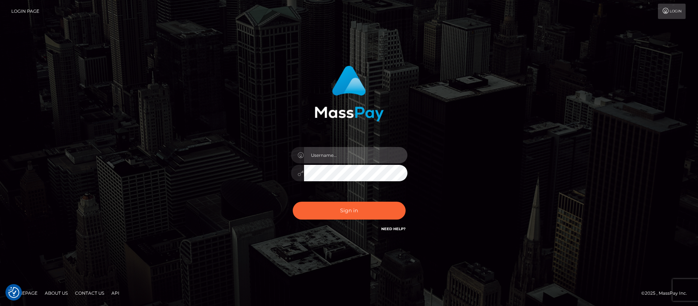
type input "balsaberisic"
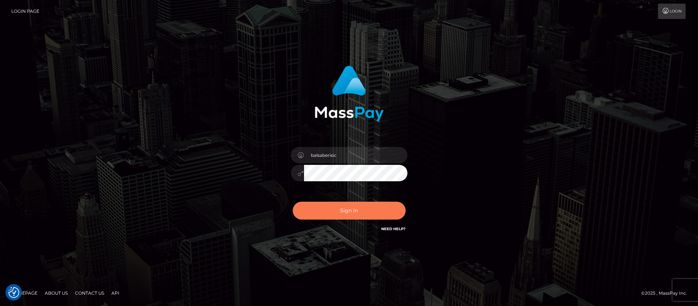
click at [348, 208] on button "Sign in" at bounding box center [349, 210] width 113 height 18
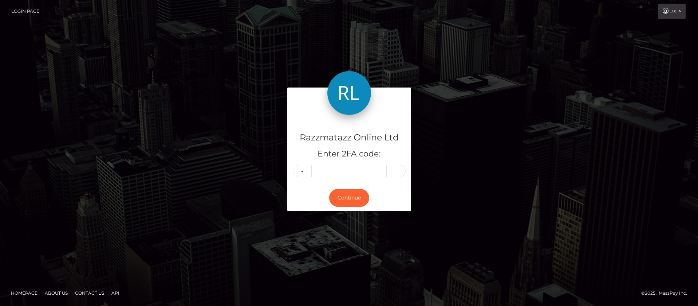
type input "9"
type input "3"
type input "7"
type input "4"
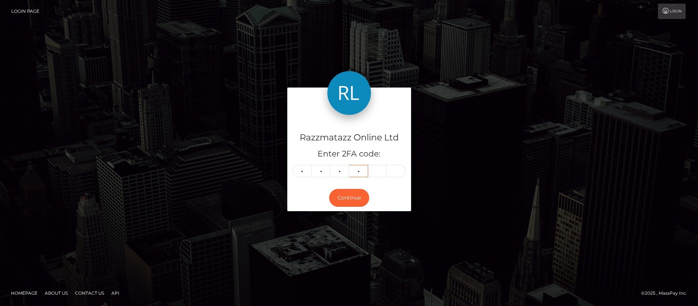
type input "4"
type input "8"
type input "6"
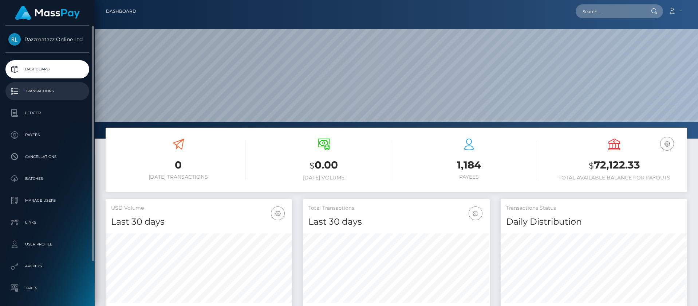
scroll to position [129, 187]
click at [49, 88] on p "Transactions" at bounding box center [47, 91] width 78 height 11
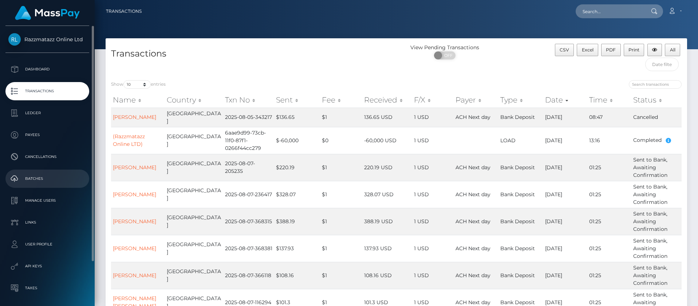
click at [48, 175] on p "Batches" at bounding box center [47, 178] width 78 height 11
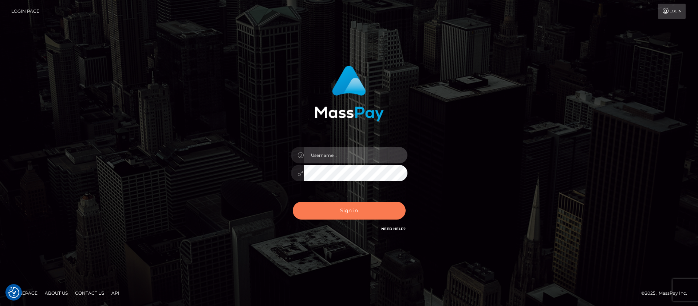
type input "balsaberisic"
click at [327, 216] on button "Sign in" at bounding box center [349, 210] width 113 height 18
type input "balsaberisic"
drag, startPoint x: 0, startPoint y: 0, endPoint x: 327, endPoint y: 216, distance: 391.6
click at [327, 216] on button "Sign in" at bounding box center [349, 210] width 113 height 18
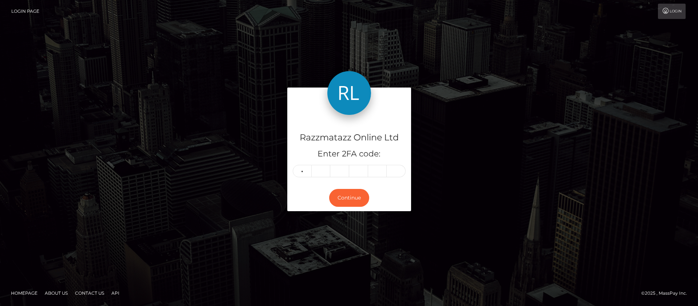
type input "0"
type input "4"
type input "3"
type input "2"
type input "1"
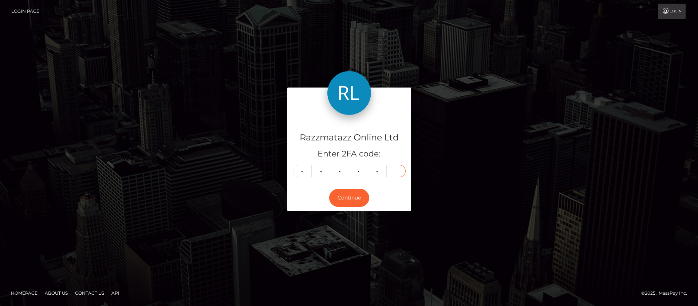
type input "0"
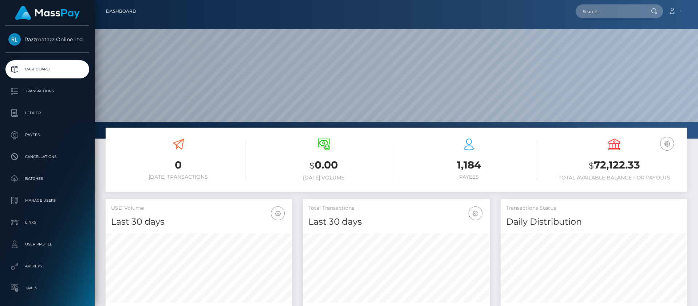
scroll to position [129, 187]
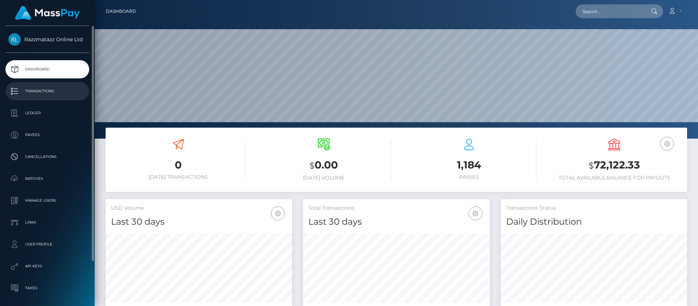
click at [70, 99] on link "Transactions" at bounding box center [47, 91] width 84 height 18
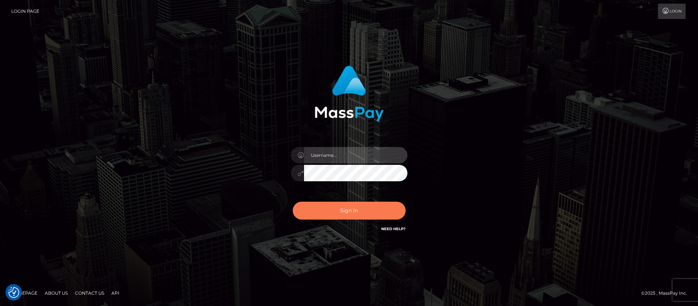
type input "balsaberisic"
click at [345, 214] on button "Sign in" at bounding box center [349, 210] width 113 height 18
type input "balsaberisic"
click at [345, 214] on button "Sign in" at bounding box center [349, 210] width 113 height 18
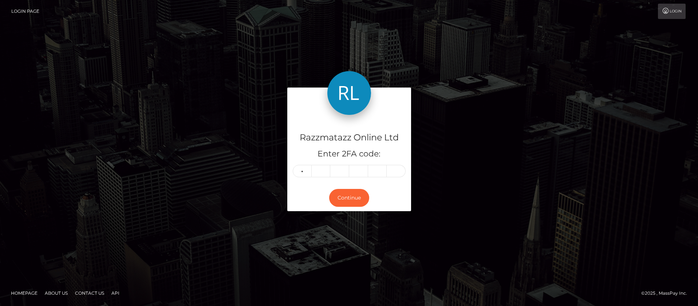
type input "0"
type input "9"
type input "1"
type input "7"
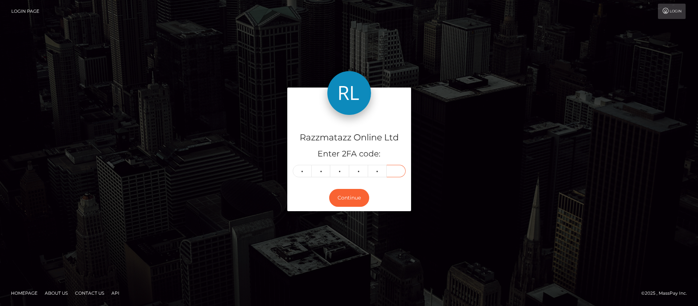
type input "0"
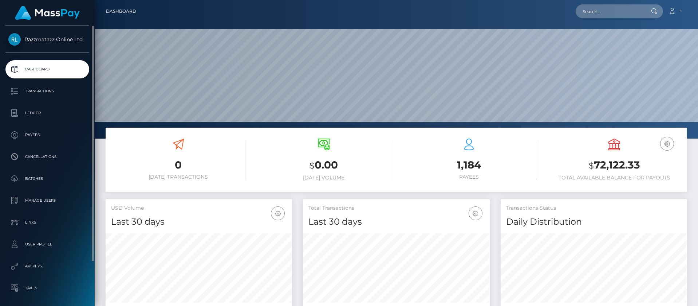
scroll to position [129, 187]
click at [45, 178] on p "Batches" at bounding box center [47, 178] width 78 height 11
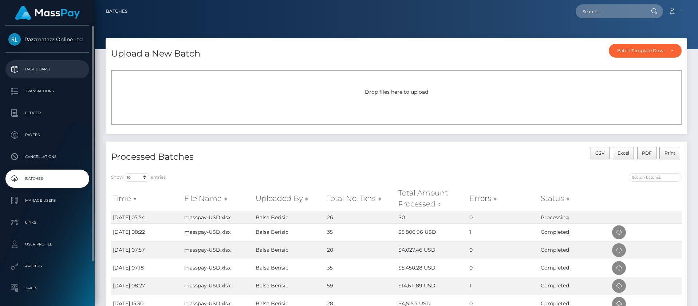
click at [51, 54] on div "Razzmatazz Online Ltd Dashboard Transactions Ledger Payees Cancellations Links" at bounding box center [47, 165] width 95 height 278
click at [45, 71] on p "Dashboard" at bounding box center [47, 69] width 78 height 11
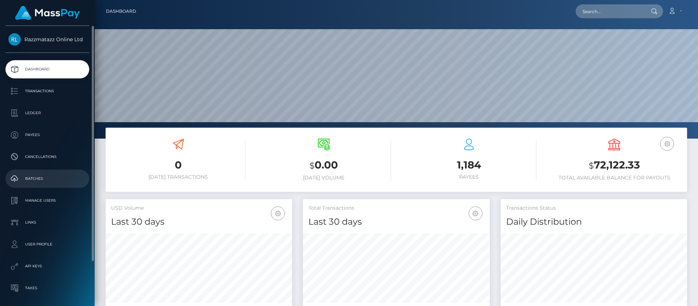
scroll to position [129, 187]
click at [51, 173] on p "Batches" at bounding box center [47, 178] width 78 height 11
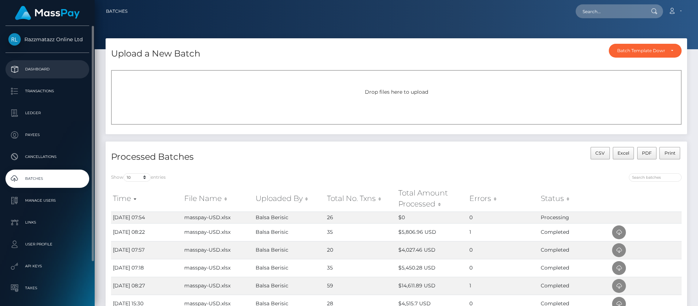
click at [58, 64] on p "Dashboard" at bounding box center [47, 69] width 78 height 11
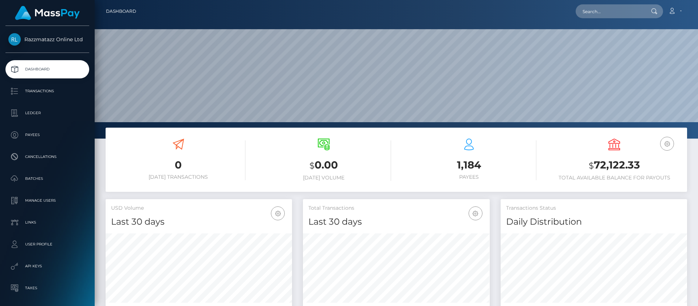
scroll to position [129, 187]
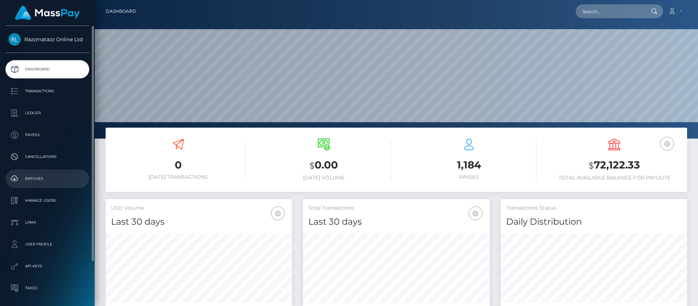
click at [39, 171] on link "Batches" at bounding box center [47, 178] width 84 height 18
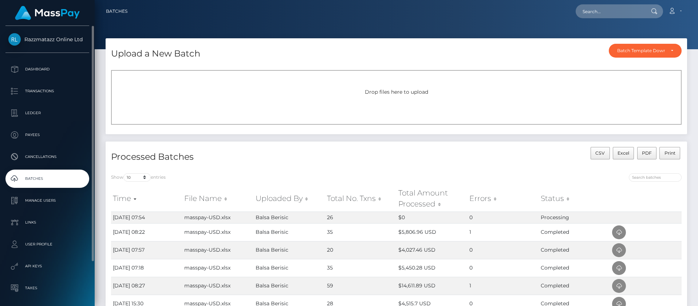
click at [43, 186] on link "Batches" at bounding box center [47, 178] width 84 height 18
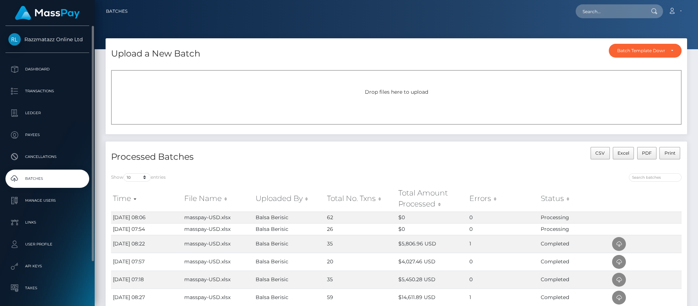
click at [36, 172] on link "Batches" at bounding box center [47, 178] width 84 height 18
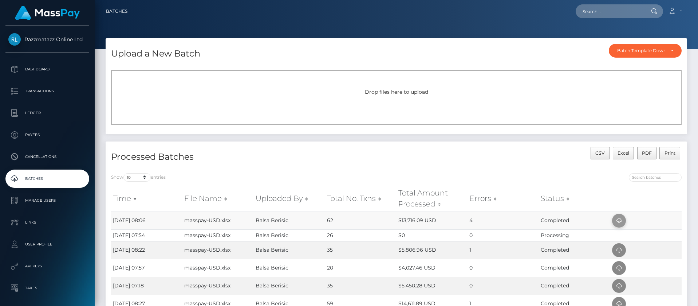
click at [621, 219] on icon at bounding box center [619, 220] width 9 height 9
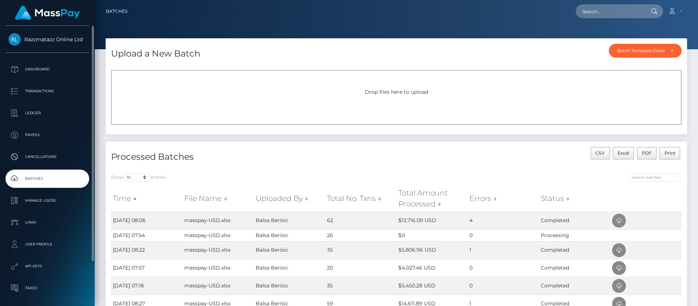
click at [68, 175] on p "Batches" at bounding box center [47, 178] width 78 height 11
click at [63, 70] on p "Dashboard" at bounding box center [47, 69] width 78 height 11
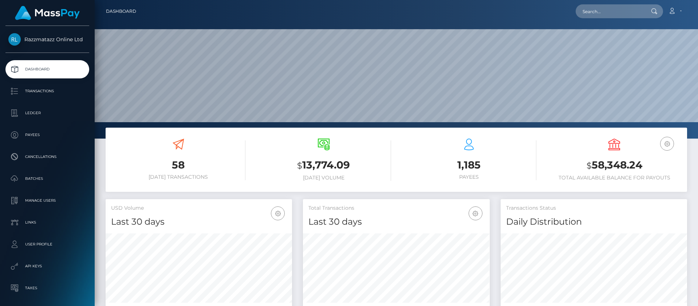
scroll to position [129, 187]
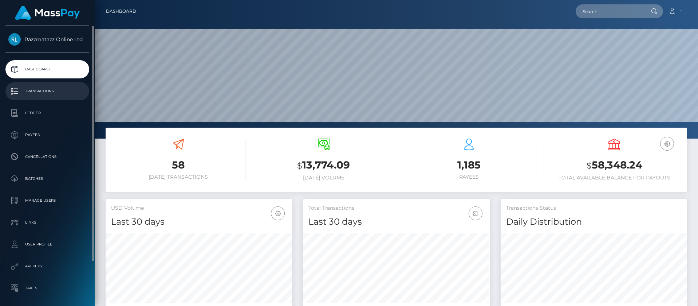
click at [62, 90] on p "Transactions" at bounding box center [47, 91] width 78 height 11
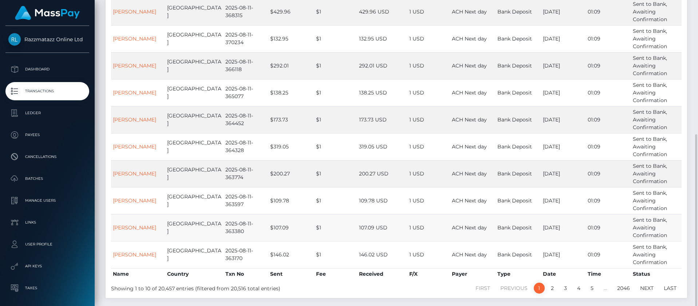
scroll to position [145, 0]
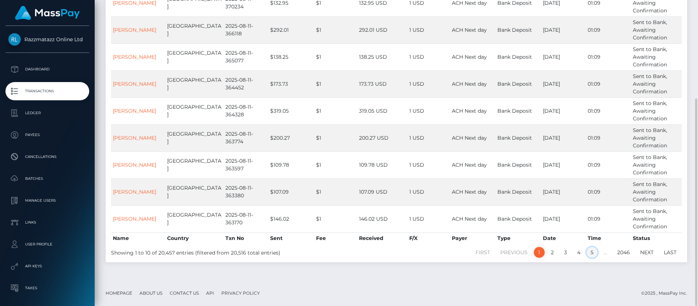
click at [589, 251] on link "5" at bounding box center [592, 252] width 11 height 11
click at [592, 254] on link "6" at bounding box center [591, 252] width 11 height 11
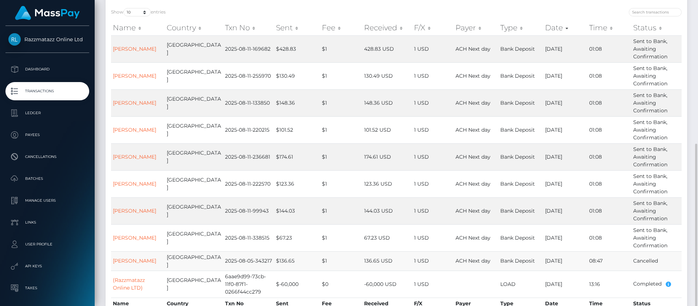
scroll to position [127, 0]
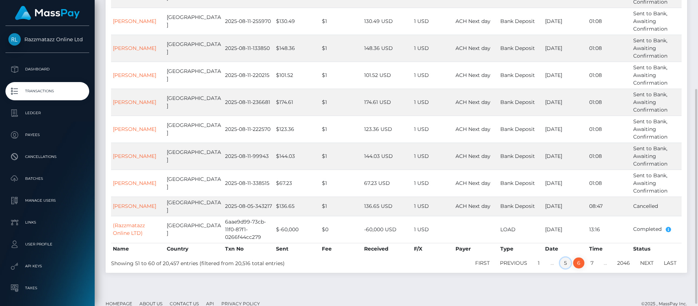
click at [566, 258] on link "5" at bounding box center [565, 262] width 11 height 11
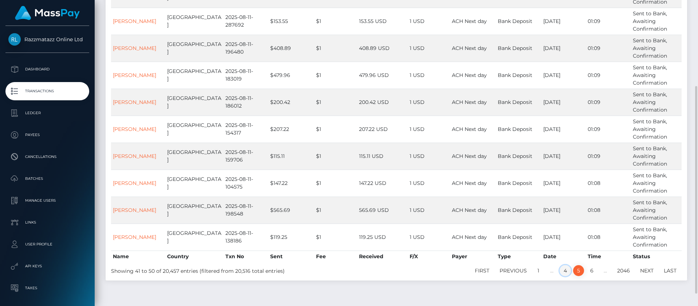
click at [562, 271] on link "4" at bounding box center [565, 270] width 11 height 11
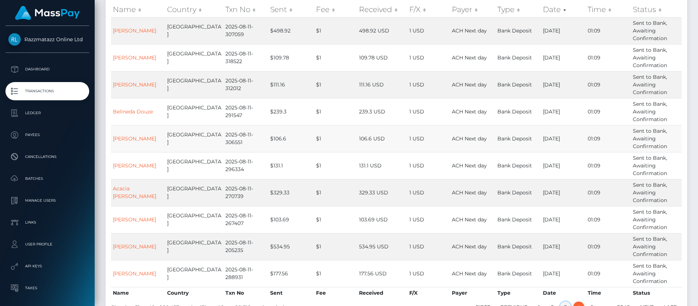
scroll to position [109, 0]
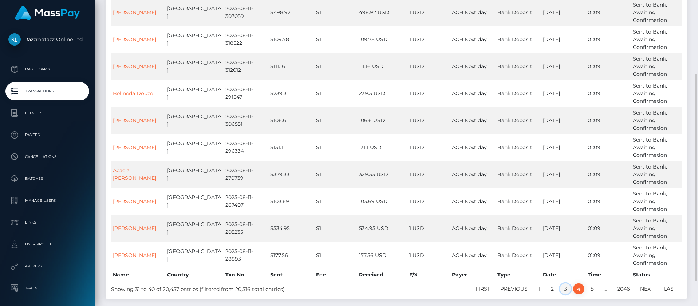
click at [565, 287] on link "3" at bounding box center [565, 288] width 11 height 11
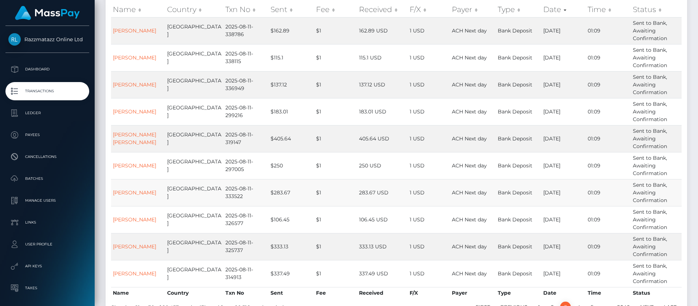
scroll to position [127, 0]
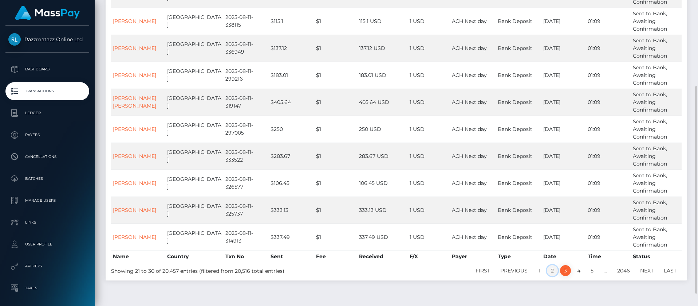
click at [554, 275] on link "2" at bounding box center [552, 270] width 11 height 11
click at [544, 270] on li "1" at bounding box center [539, 270] width 13 height 11
click at [543, 270] on link "1" at bounding box center [539, 270] width 11 height 11
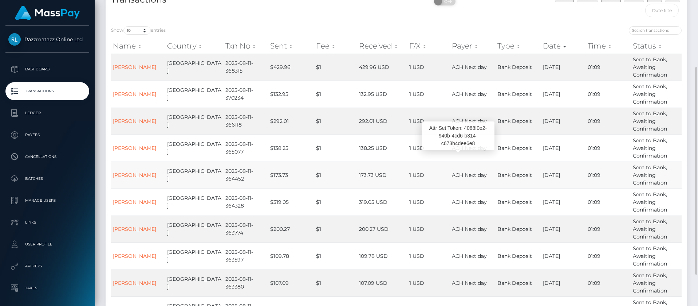
scroll to position [72, 0]
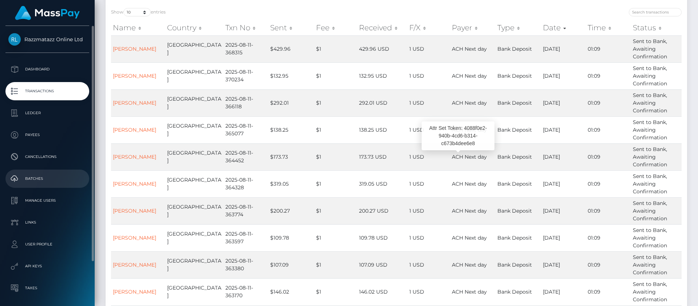
click at [46, 171] on link "Batches" at bounding box center [47, 178] width 84 height 18
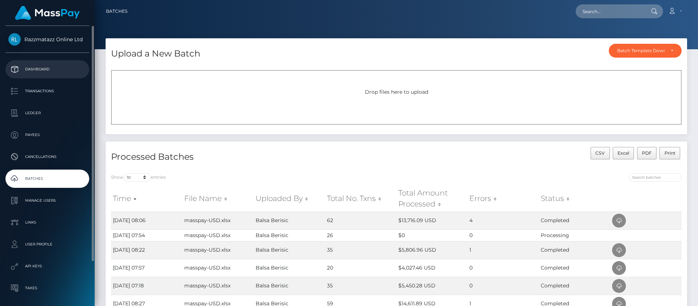
click at [68, 70] on p "Dashboard" at bounding box center [47, 69] width 78 height 11
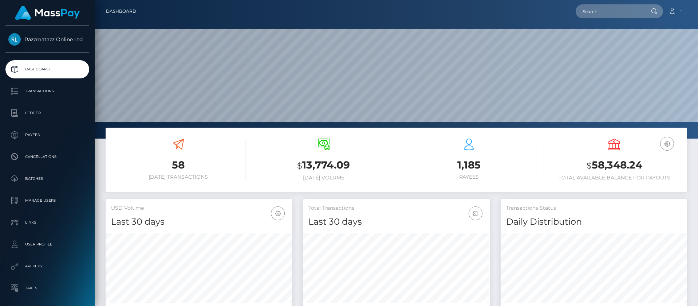
scroll to position [129, 187]
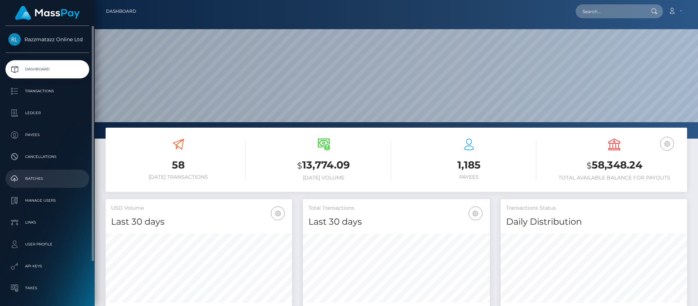
click at [48, 182] on p "Batches" at bounding box center [47, 178] width 78 height 11
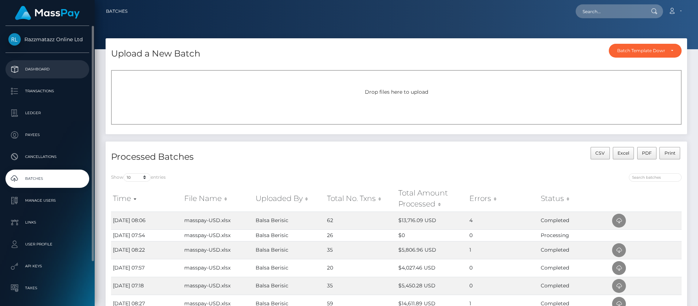
click at [71, 63] on link "Dashboard" at bounding box center [47, 69] width 84 height 18
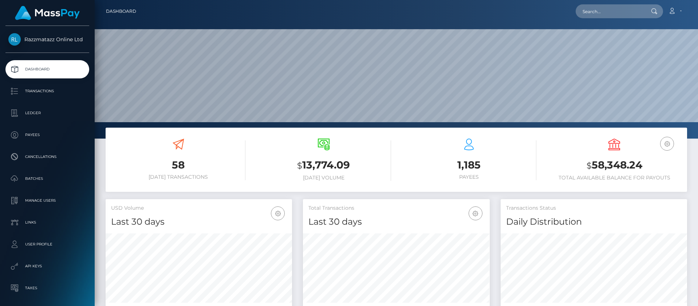
scroll to position [129, 187]
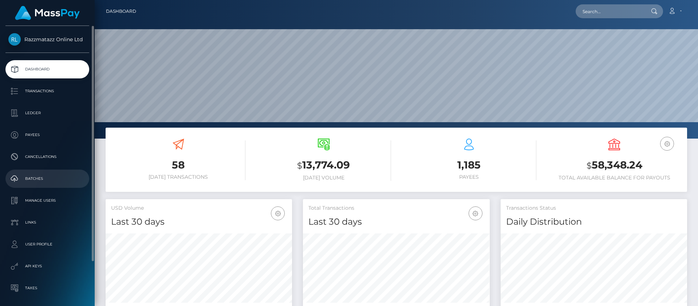
click at [41, 181] on p "Batches" at bounding box center [47, 178] width 78 height 11
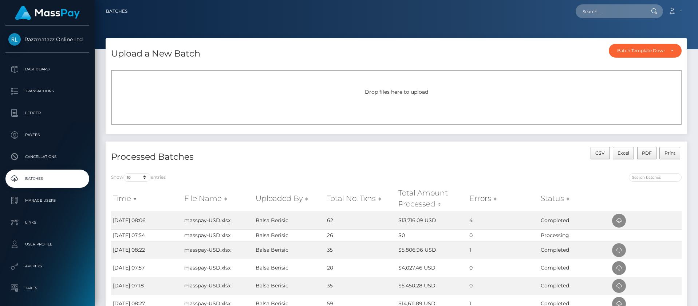
scroll to position [36, 0]
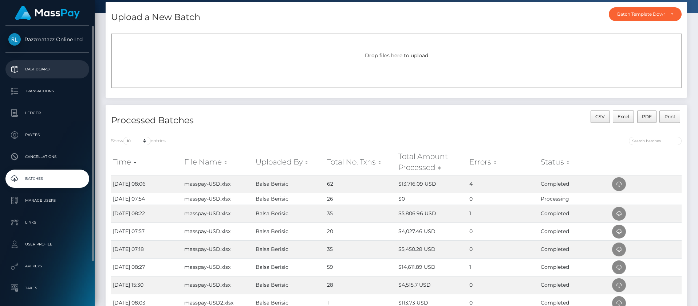
click at [49, 72] on p "Dashboard" at bounding box center [47, 69] width 78 height 11
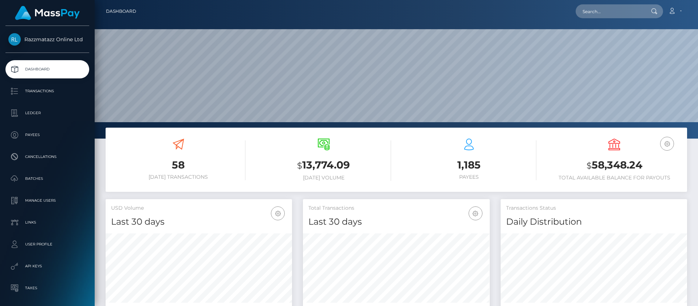
scroll to position [129, 187]
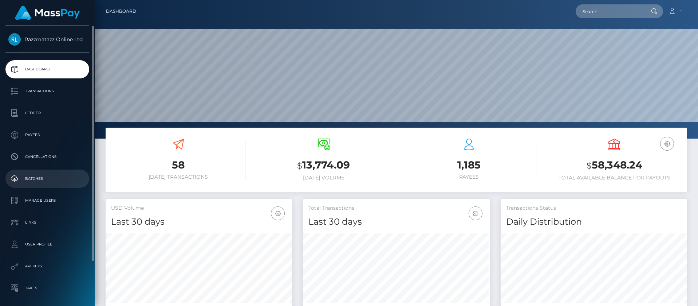
click at [58, 180] on p "Batches" at bounding box center [47, 178] width 78 height 11
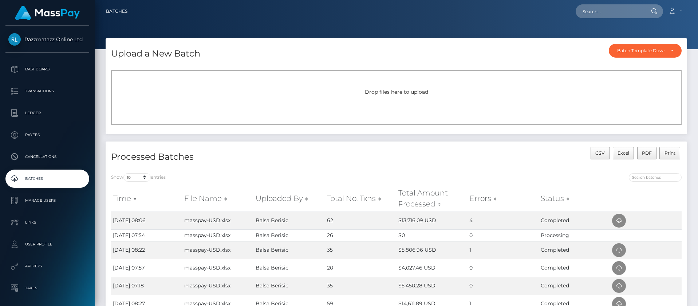
scroll to position [36, 0]
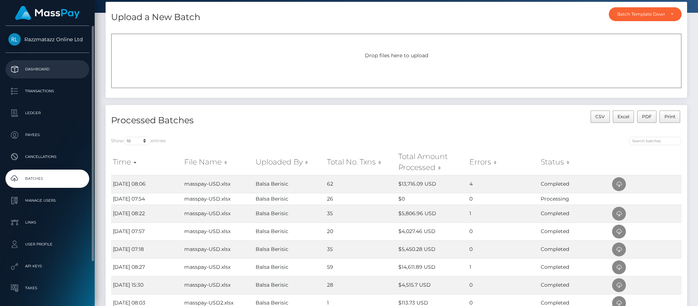
click at [57, 63] on link "Dashboard" at bounding box center [47, 69] width 84 height 18
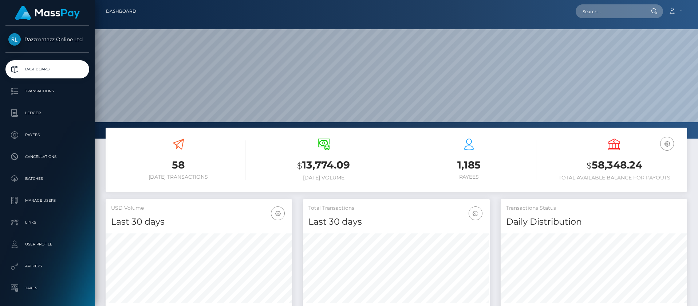
scroll to position [129, 187]
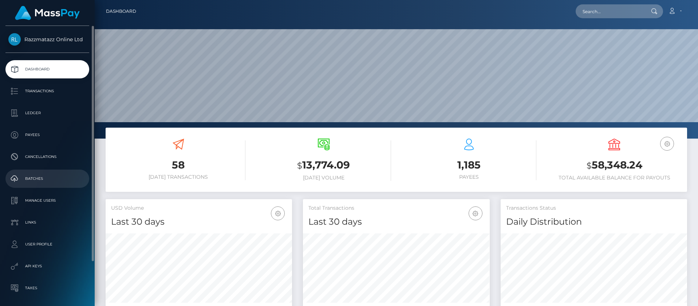
click at [42, 180] on p "Batches" at bounding box center [47, 178] width 78 height 11
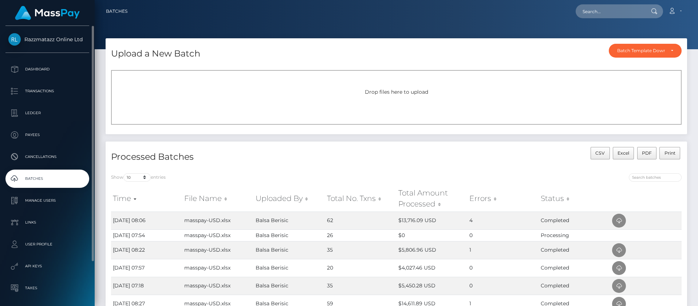
click at [39, 178] on p "Batches" at bounding box center [47, 178] width 78 height 11
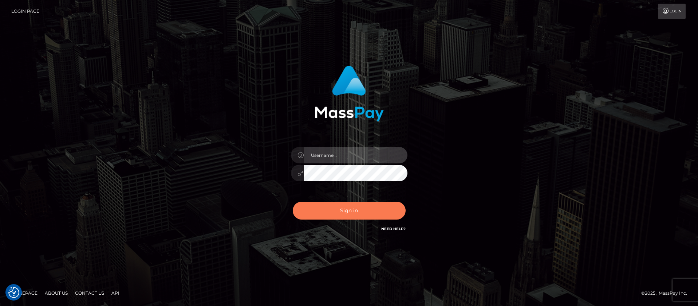
type input "balsaberisic"
click at [327, 211] on button "Sign in" at bounding box center [349, 210] width 113 height 18
type input "balsaberisic"
click at [348, 213] on button "Sign in" at bounding box center [349, 210] width 113 height 18
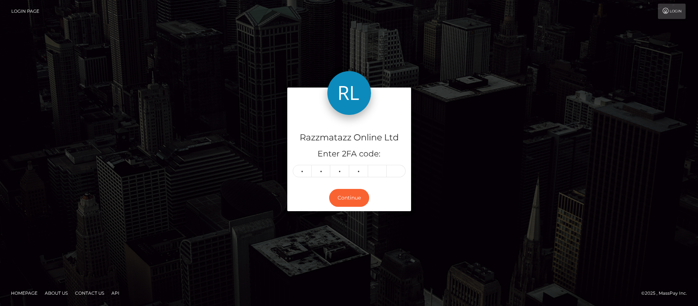
type input "4"
type input "6"
type input "1"
click at [402, 305] on footer "Homepage About Us Contact Us API © 2025 , MassPay Inc." at bounding box center [349, 292] width 698 height 25
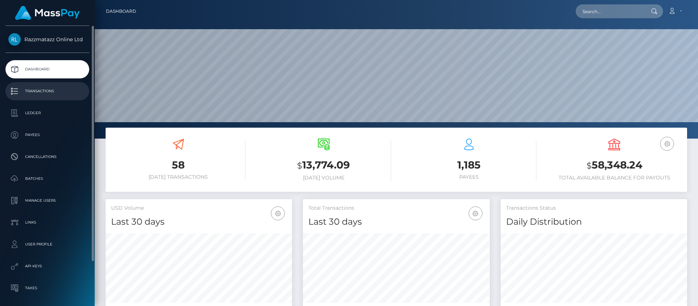
scroll to position [129, 187]
click at [51, 95] on p "Transactions" at bounding box center [47, 91] width 78 height 11
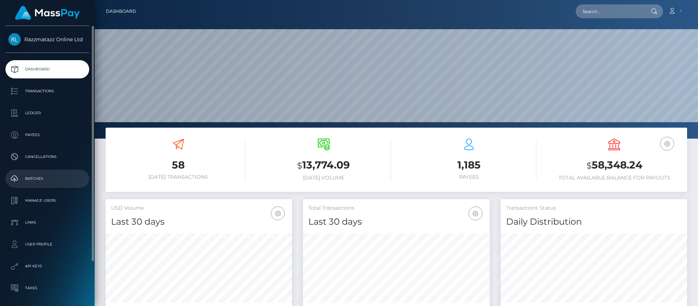
click at [47, 174] on p "Batches" at bounding box center [47, 178] width 78 height 11
